Goal: Transaction & Acquisition: Download file/media

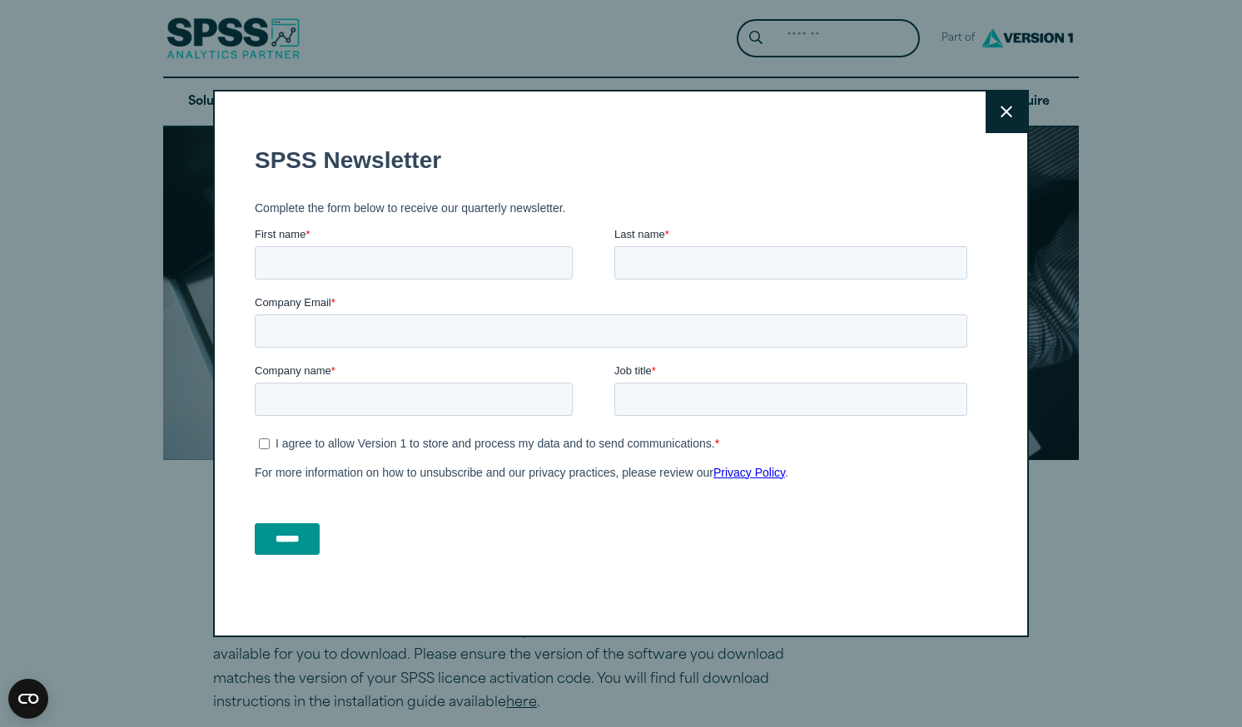
click at [1008, 122] on button "Close" at bounding box center [1007, 113] width 42 height 42
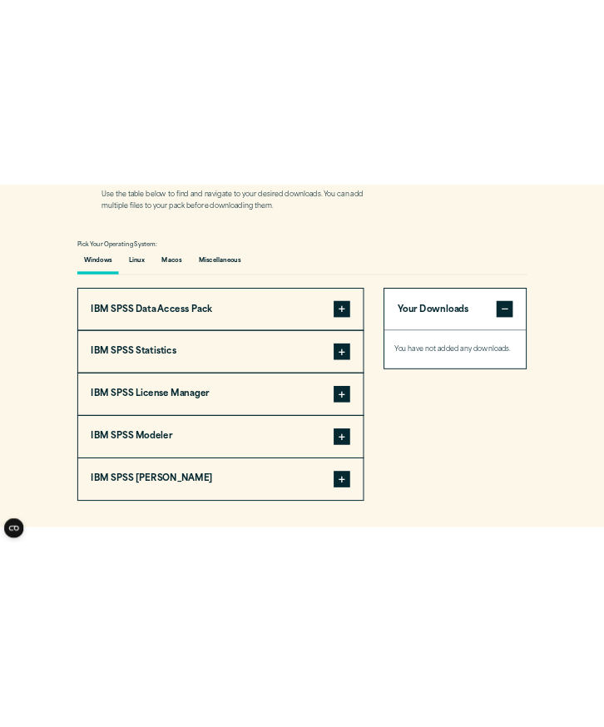
scroll to position [1124, 0]
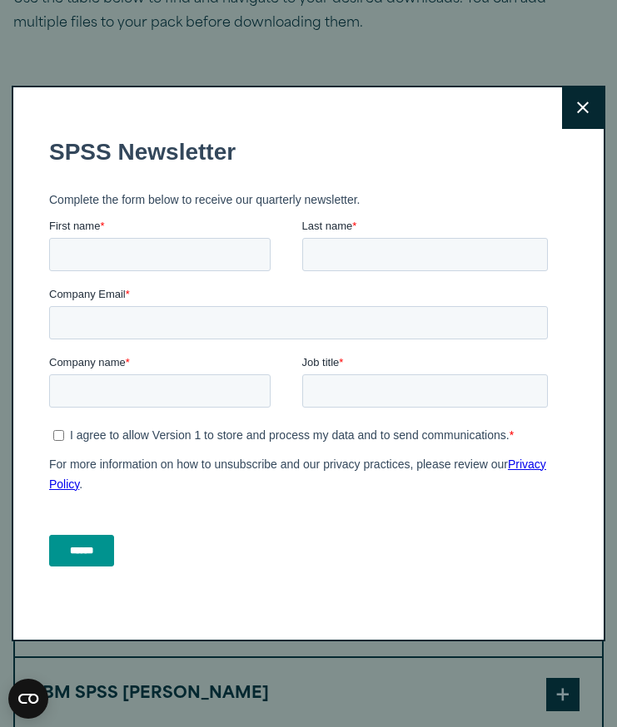
click at [577, 109] on icon at bounding box center [583, 108] width 12 height 12
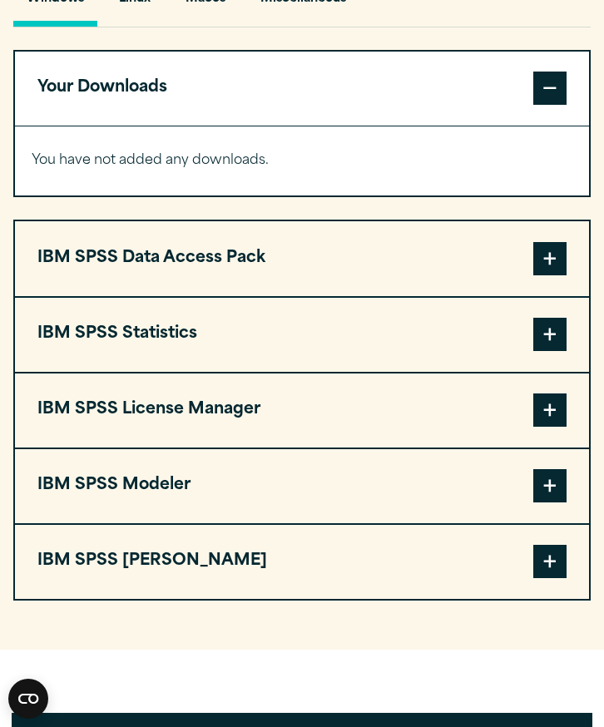
scroll to position [1276, 0]
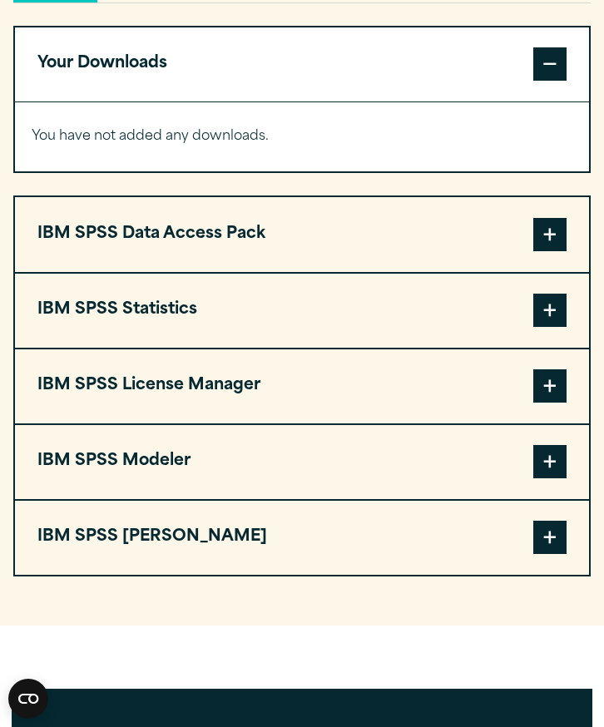
click at [559, 316] on span at bounding box center [550, 310] width 33 height 33
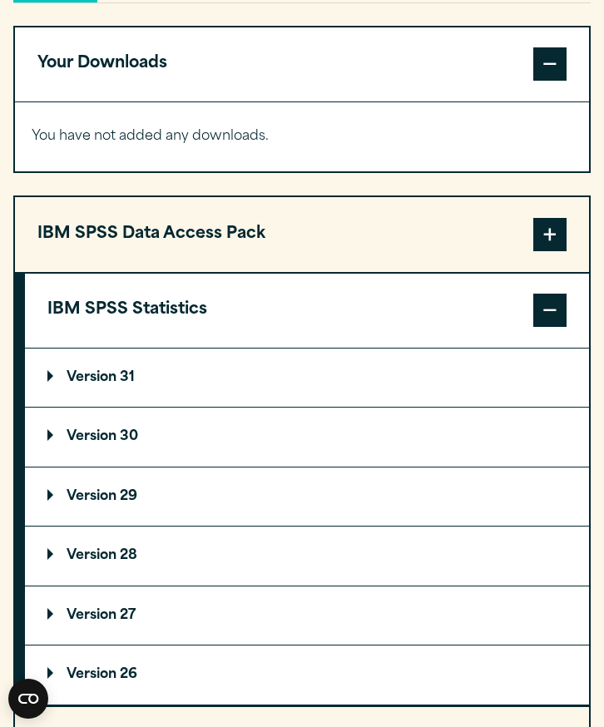
click at [56, 441] on p "Version 30" at bounding box center [92, 436] width 91 height 13
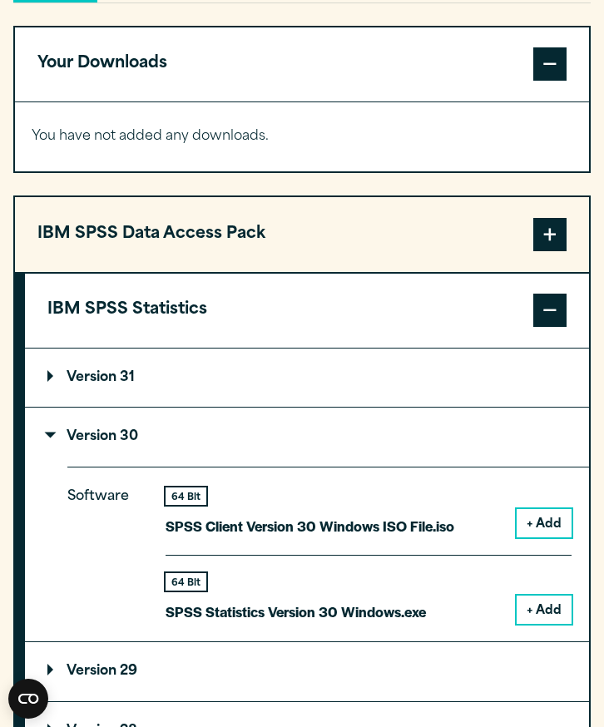
click at [548, 608] on button "+ Add" at bounding box center [544, 610] width 55 height 28
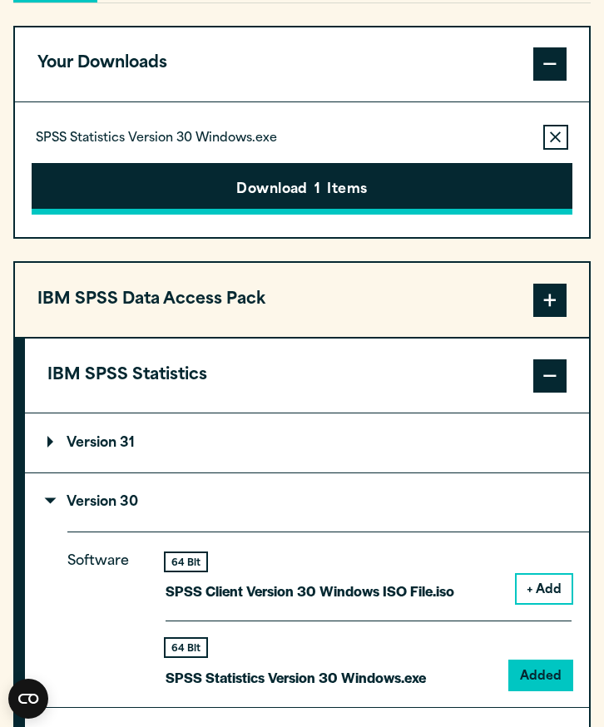
click at [265, 199] on button "Download 1 Items" at bounding box center [302, 189] width 541 height 52
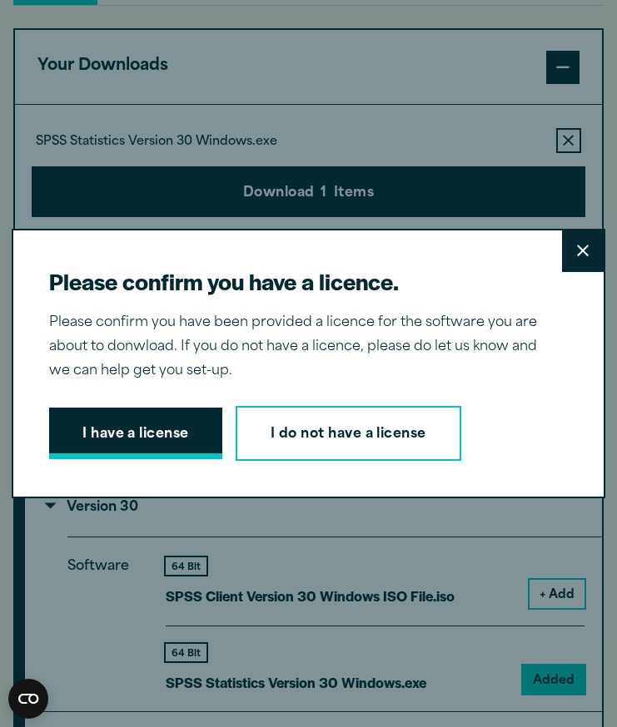
click at [129, 411] on button "I have a license" at bounding box center [135, 434] width 173 height 52
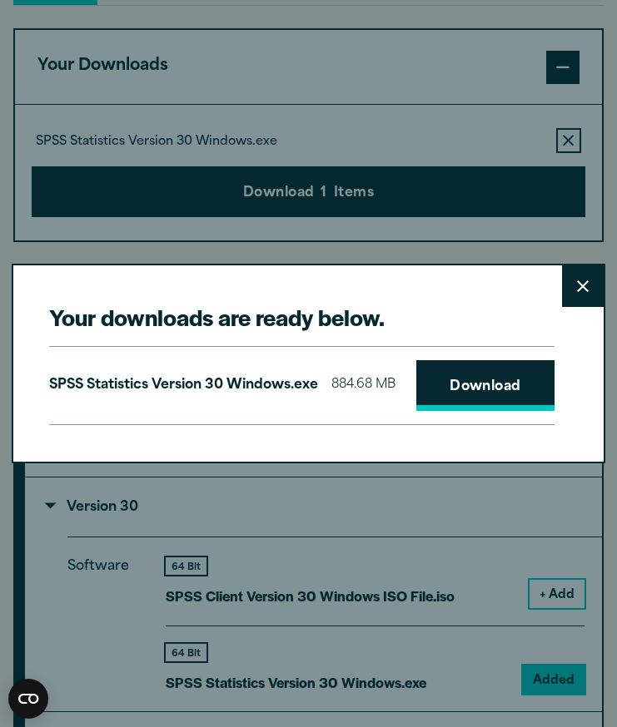
click at [416, 405] on link "Download" at bounding box center [485, 386] width 138 height 52
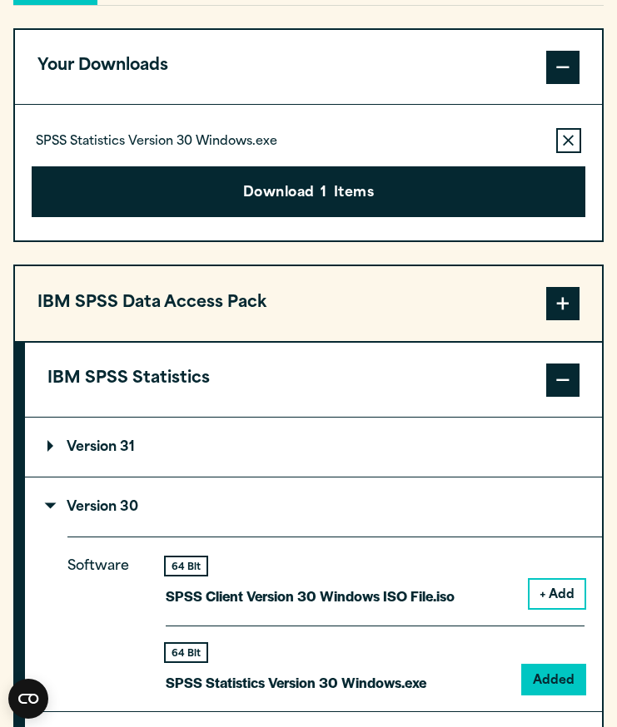
click at [54, 492] on div "Your downloads are ready below. Close SPSS Statistics Version 30 Windows.exe 88…" at bounding box center [308, 363] width 617 height 727
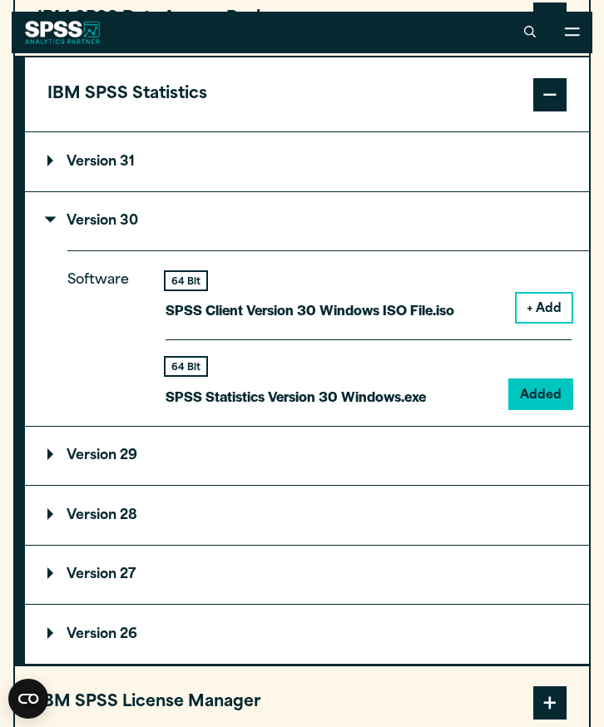
scroll to position [1542, 0]
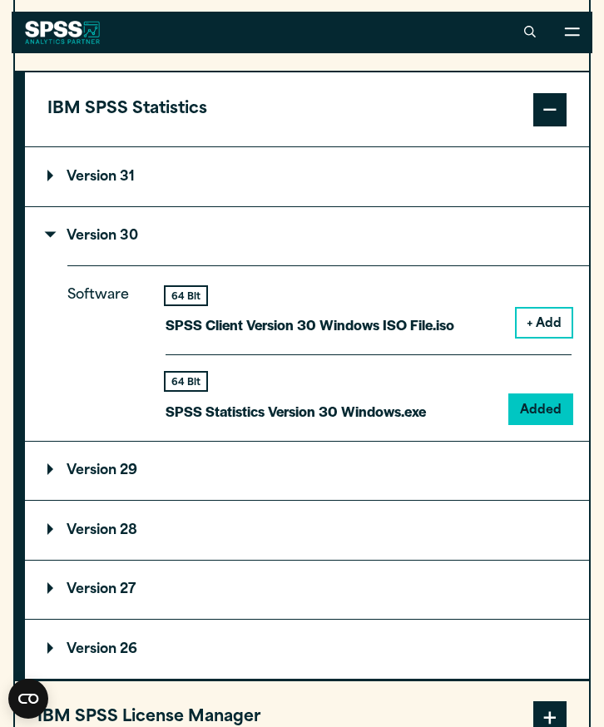
drag, startPoint x: 213, startPoint y: 104, endPoint x: 208, endPoint y: 114, distance: 11.2
click at [208, 114] on button "IBM SPSS Statistics" at bounding box center [307, 109] width 564 height 74
